Goal: Use online tool/utility: Utilize a website feature to perform a specific function

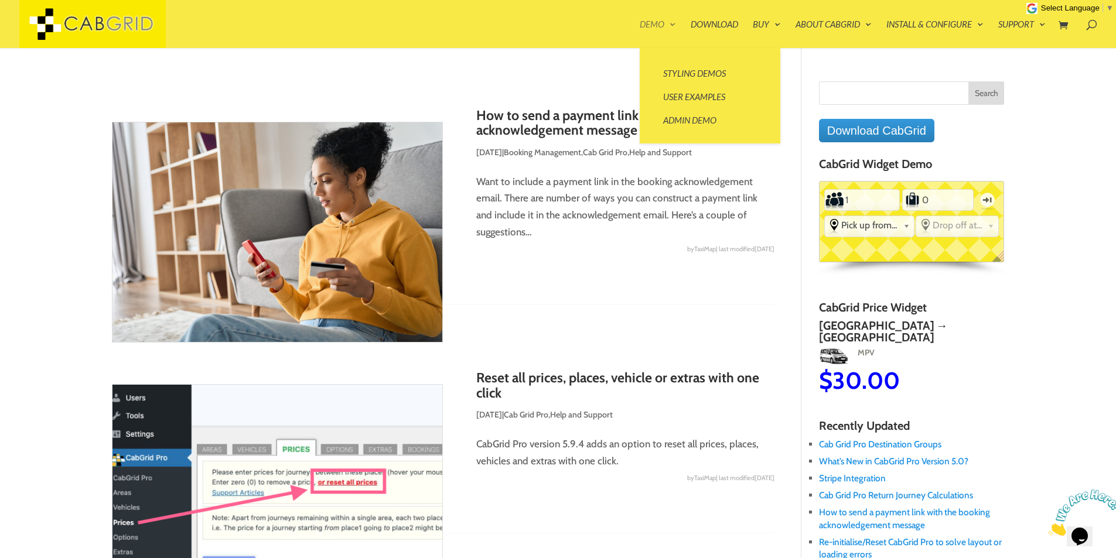
click at [667, 23] on link "Demo" at bounding box center [658, 34] width 36 height 28
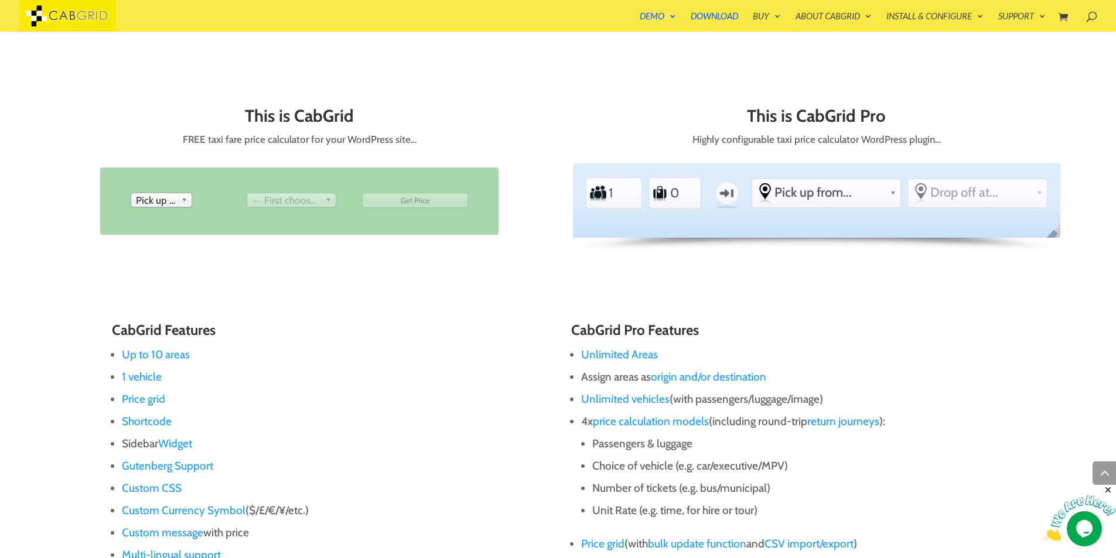
scroll to position [582, 0]
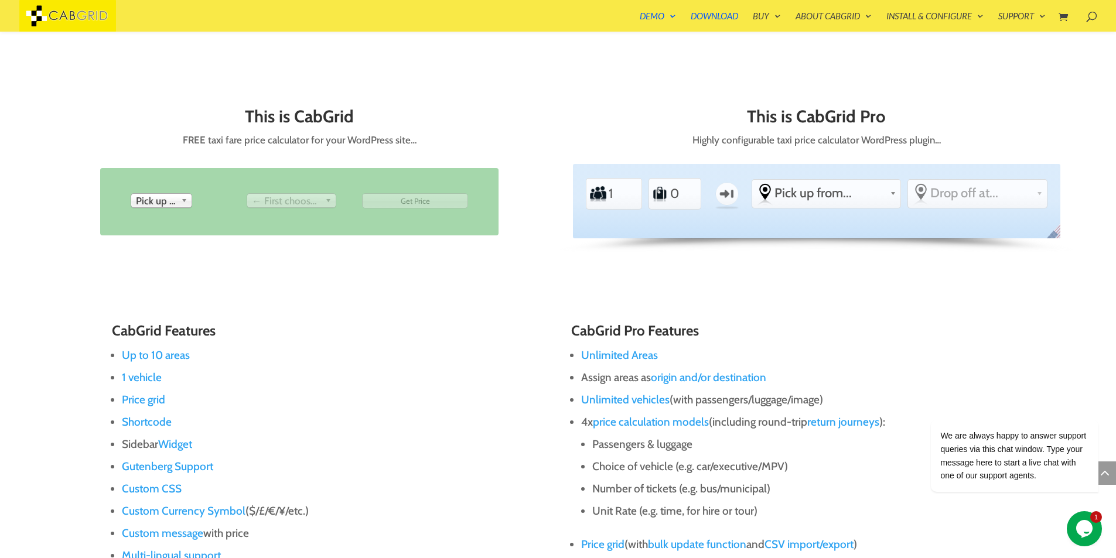
click at [182, 200] on b at bounding box center [186, 200] width 11 height 13
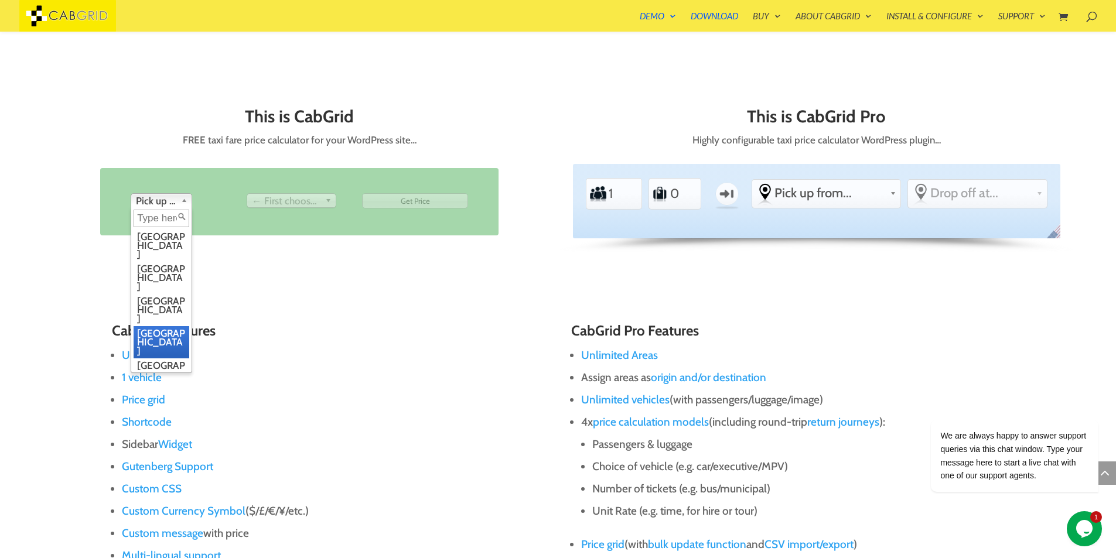
click at [158, 326] on li "Edinburgh" at bounding box center [162, 342] width 56 height 32
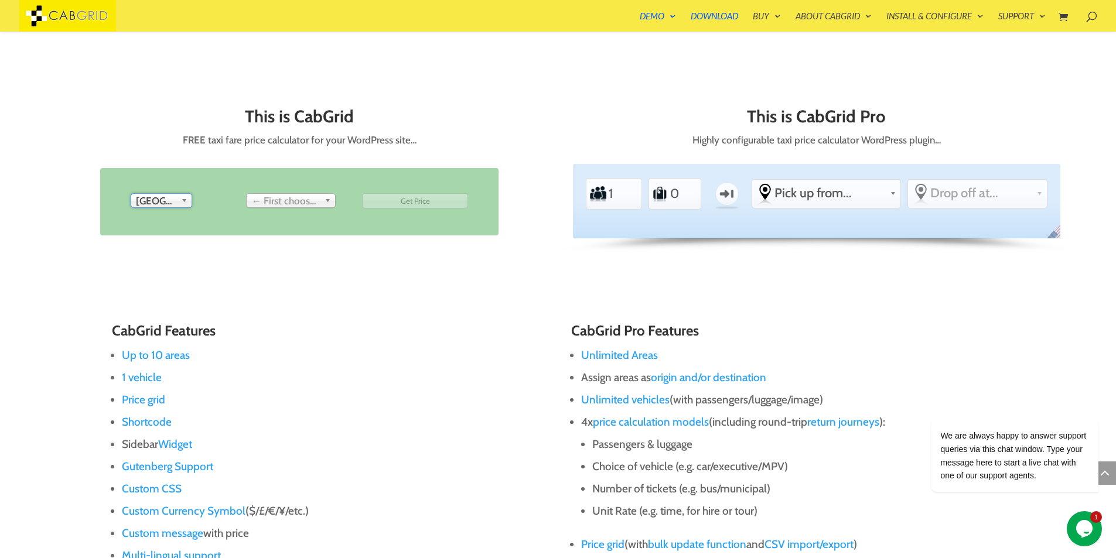
click at [310, 203] on span "← First choose pick up" at bounding box center [286, 201] width 69 height 14
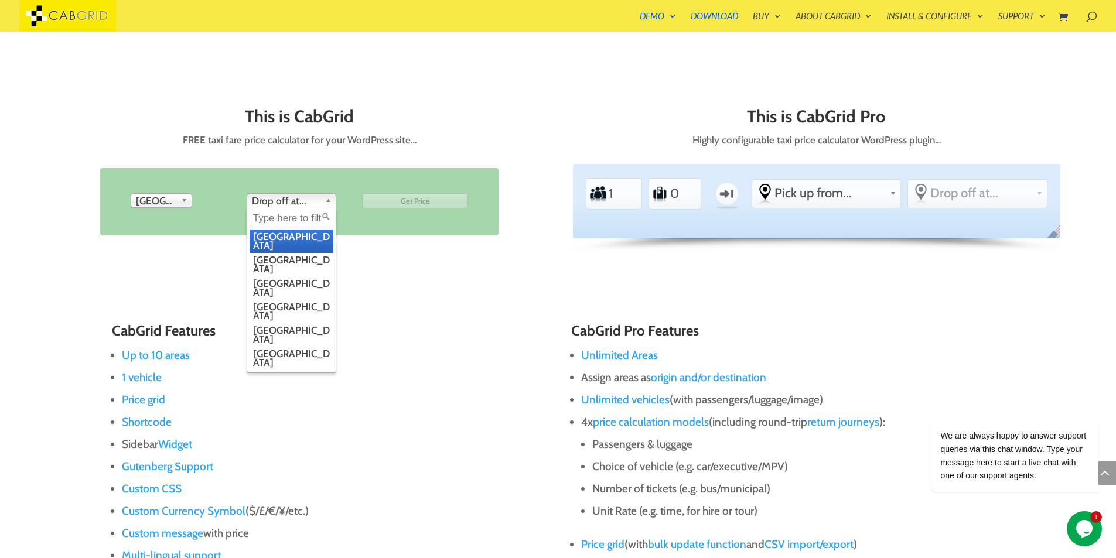
click at [310, 203] on span "Drop off at..." at bounding box center [286, 201] width 69 height 14
click at [288, 259] on li "Birmingham" at bounding box center [292, 264] width 84 height 23
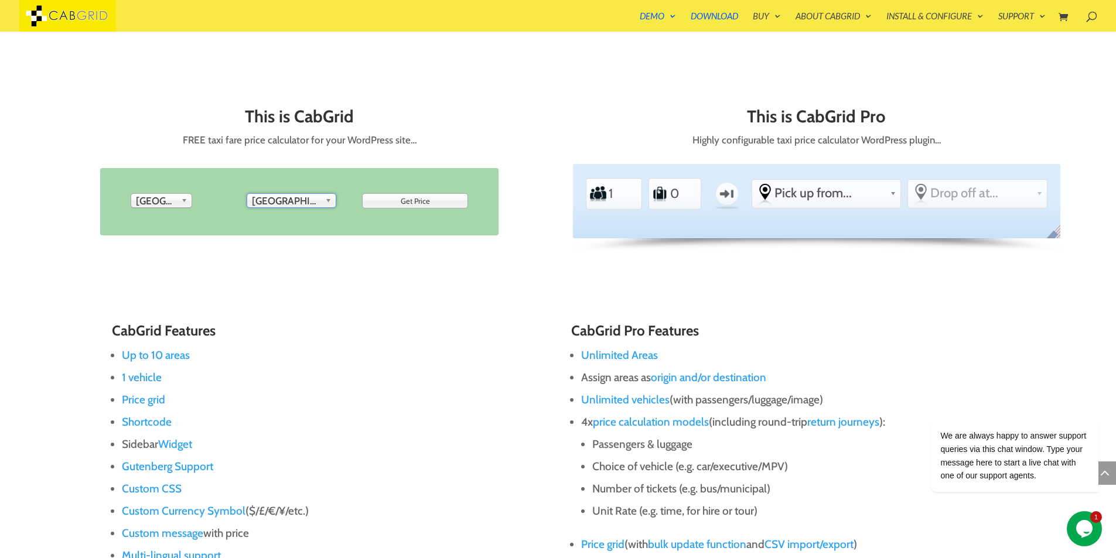
click at [437, 199] on input "Get Price" at bounding box center [415, 200] width 106 height 15
type input "Get Price"
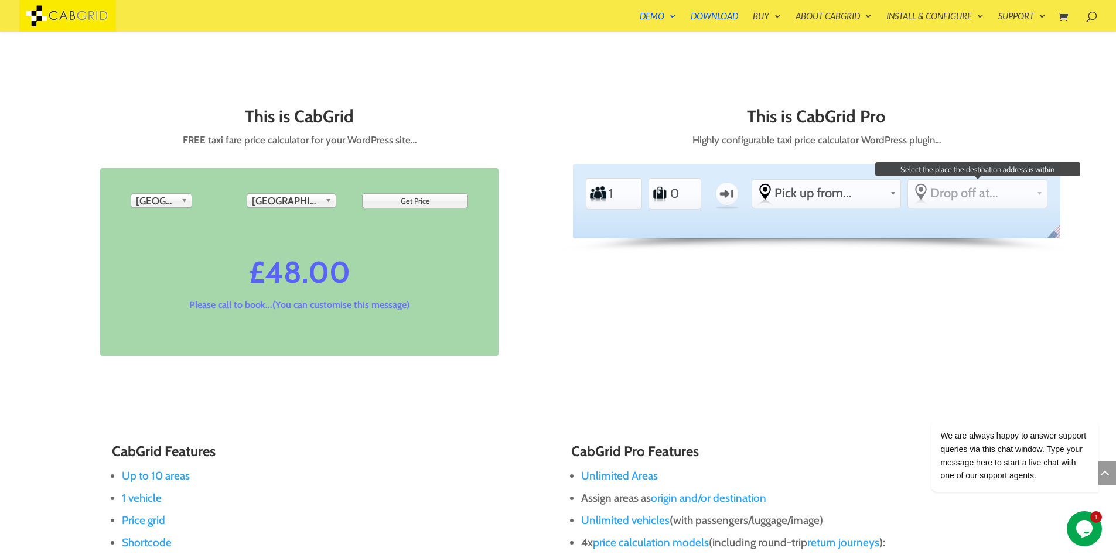
click at [970, 199] on span "Drop off at..." at bounding box center [980, 193] width 101 height 16
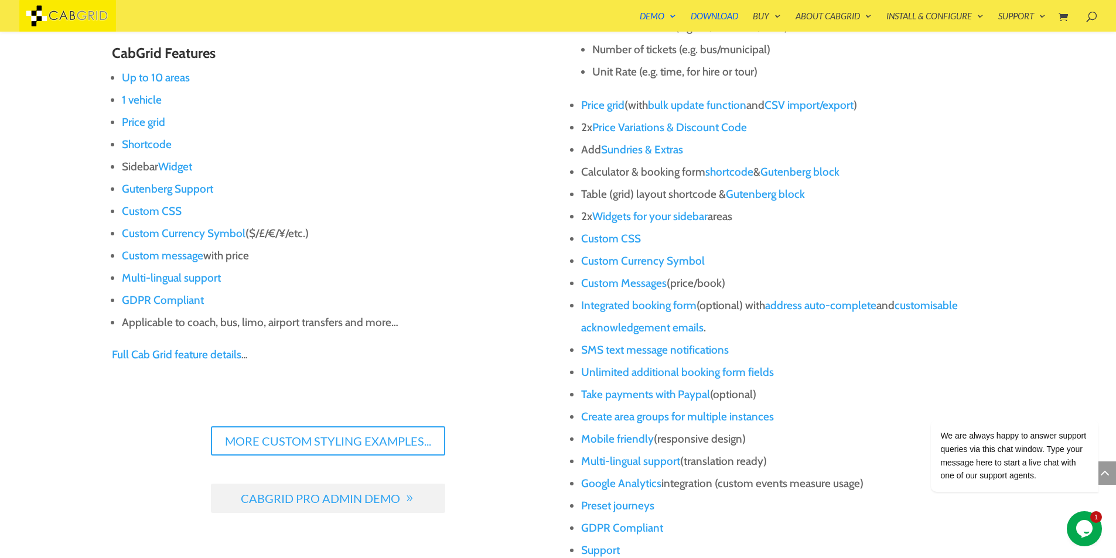
scroll to position [1145, 0]
